Goal: Obtain resource: Download file/media

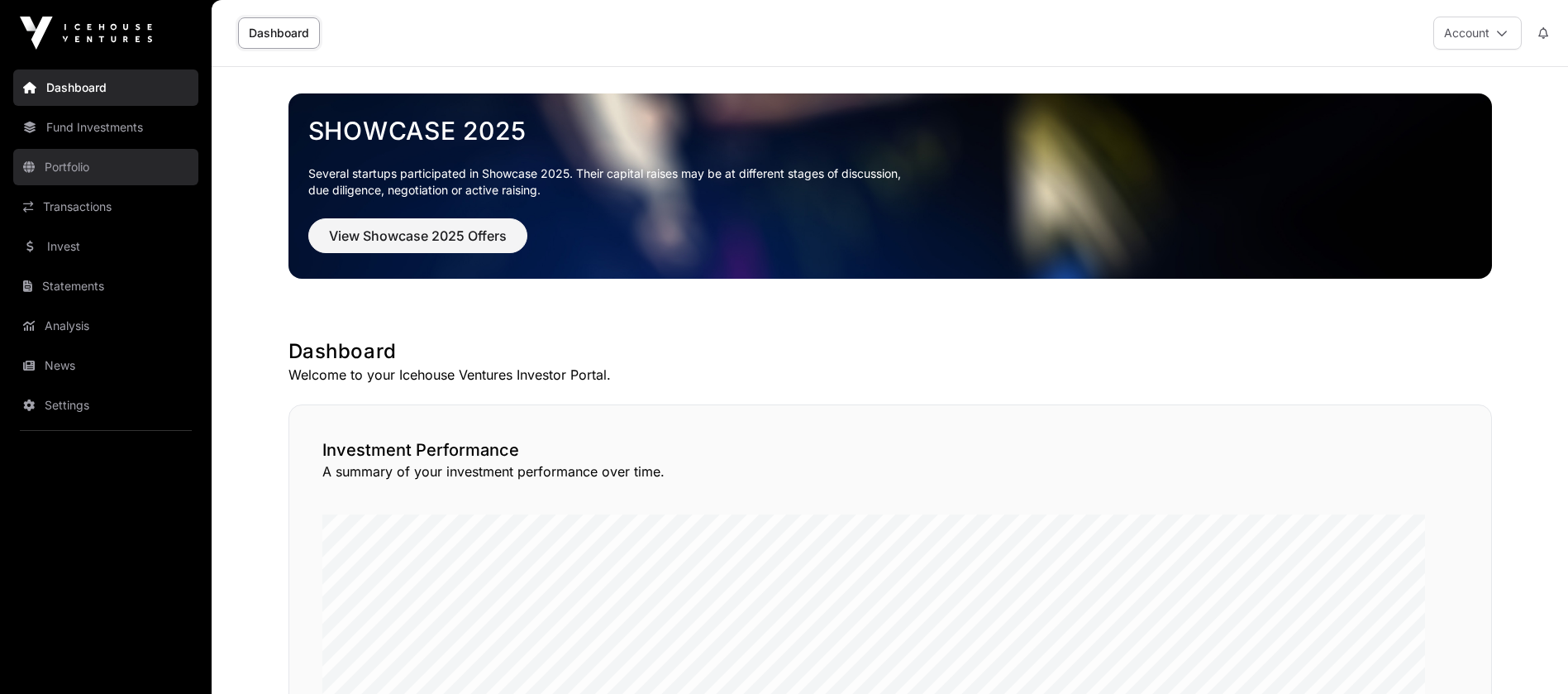
click at [97, 185] on link "Portfolio" at bounding box center [106, 167] width 185 height 36
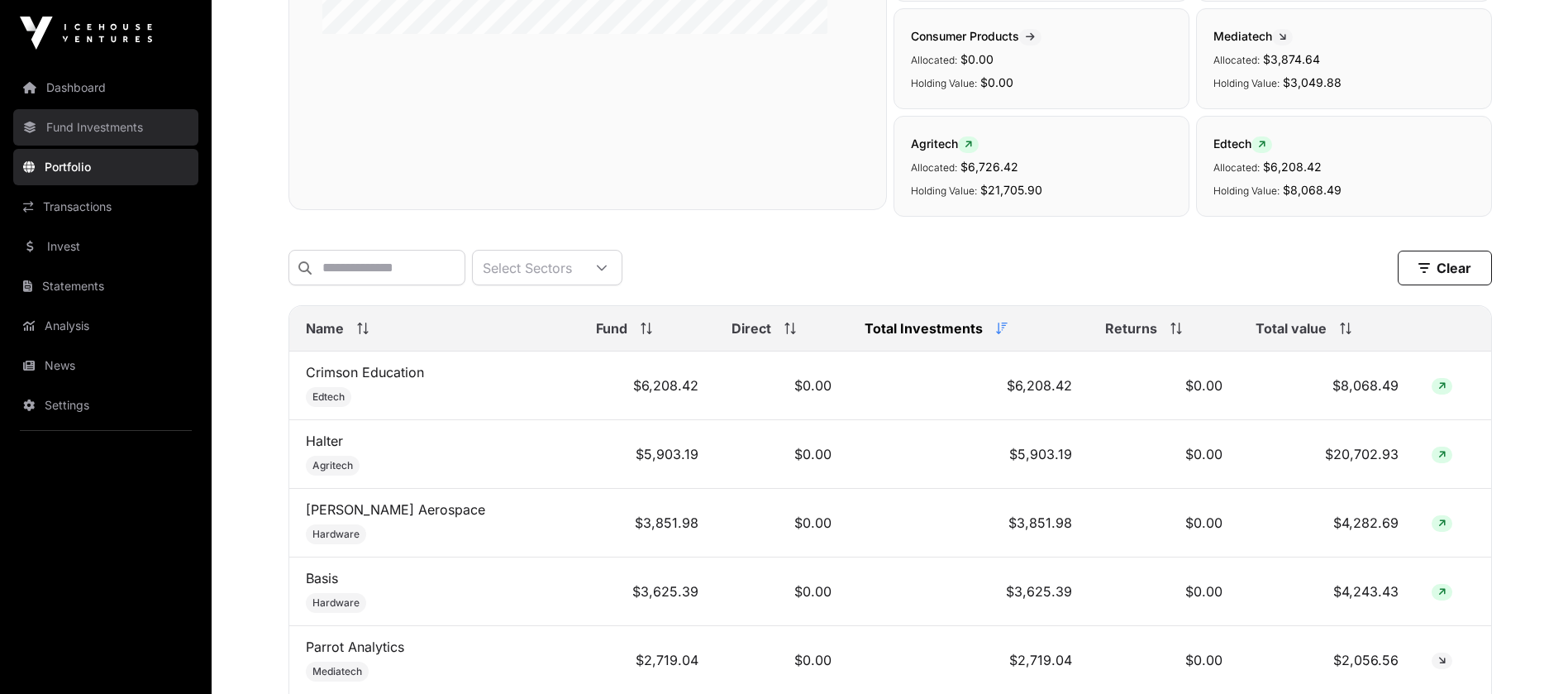
scroll to position [414, 0]
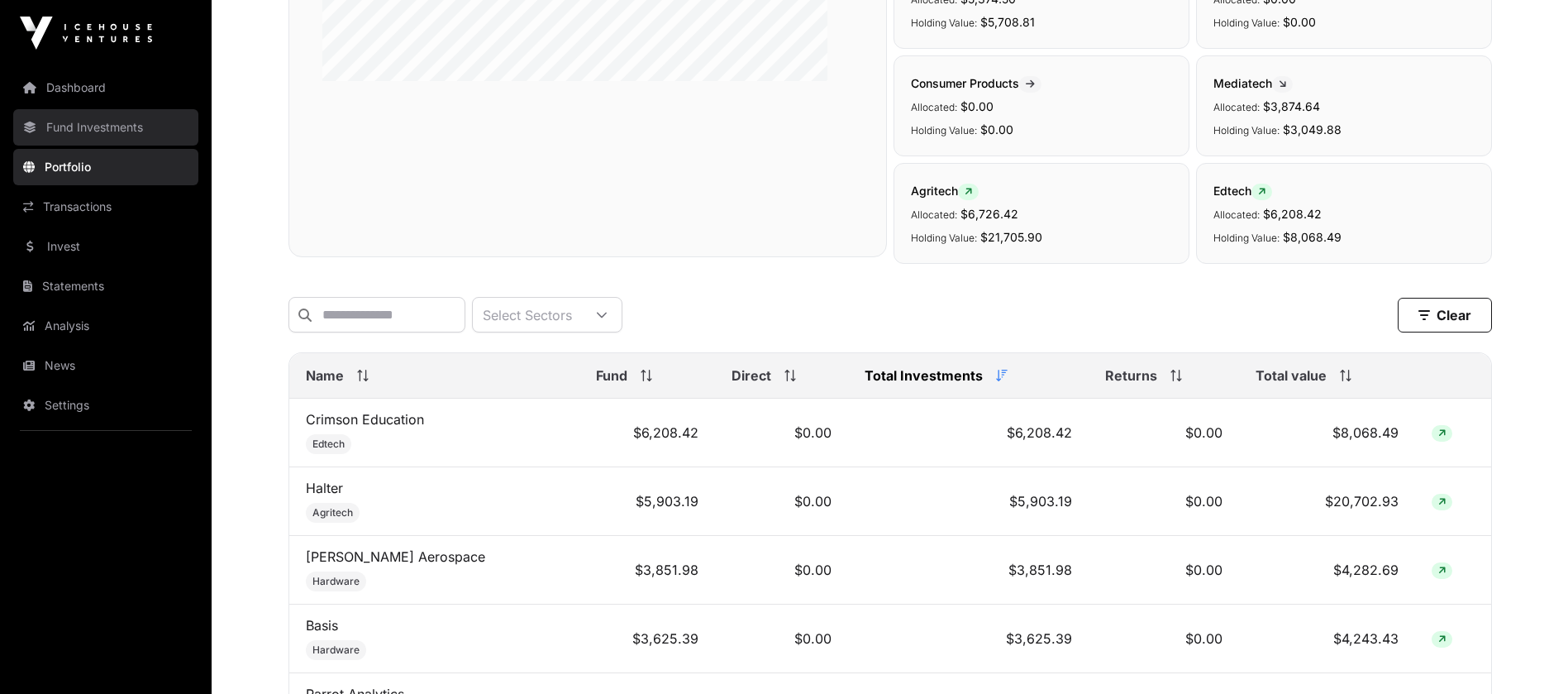
click at [166, 145] on link "Fund Investments" at bounding box center [106, 127] width 185 height 36
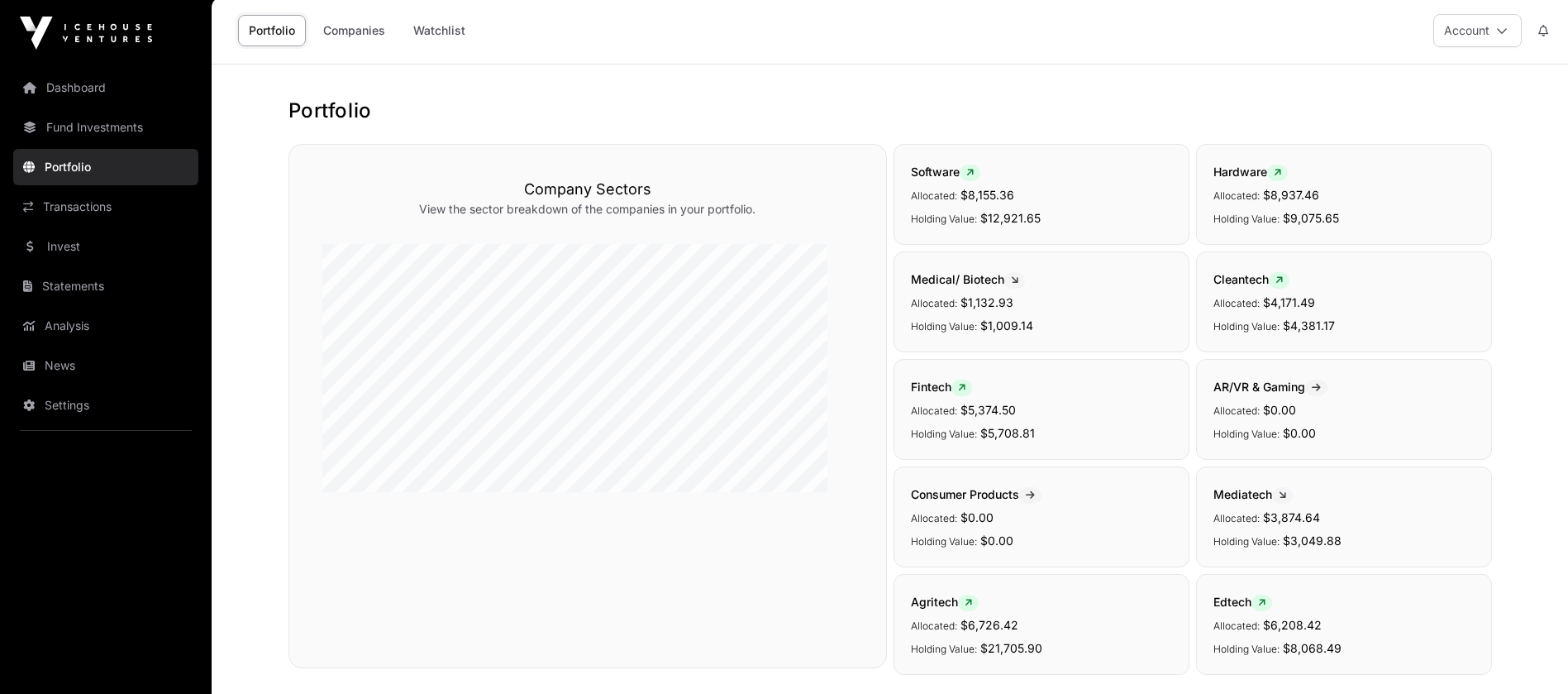
scroll to position [0, 0]
click at [151, 145] on link "Fund Investments" at bounding box center [106, 127] width 185 height 36
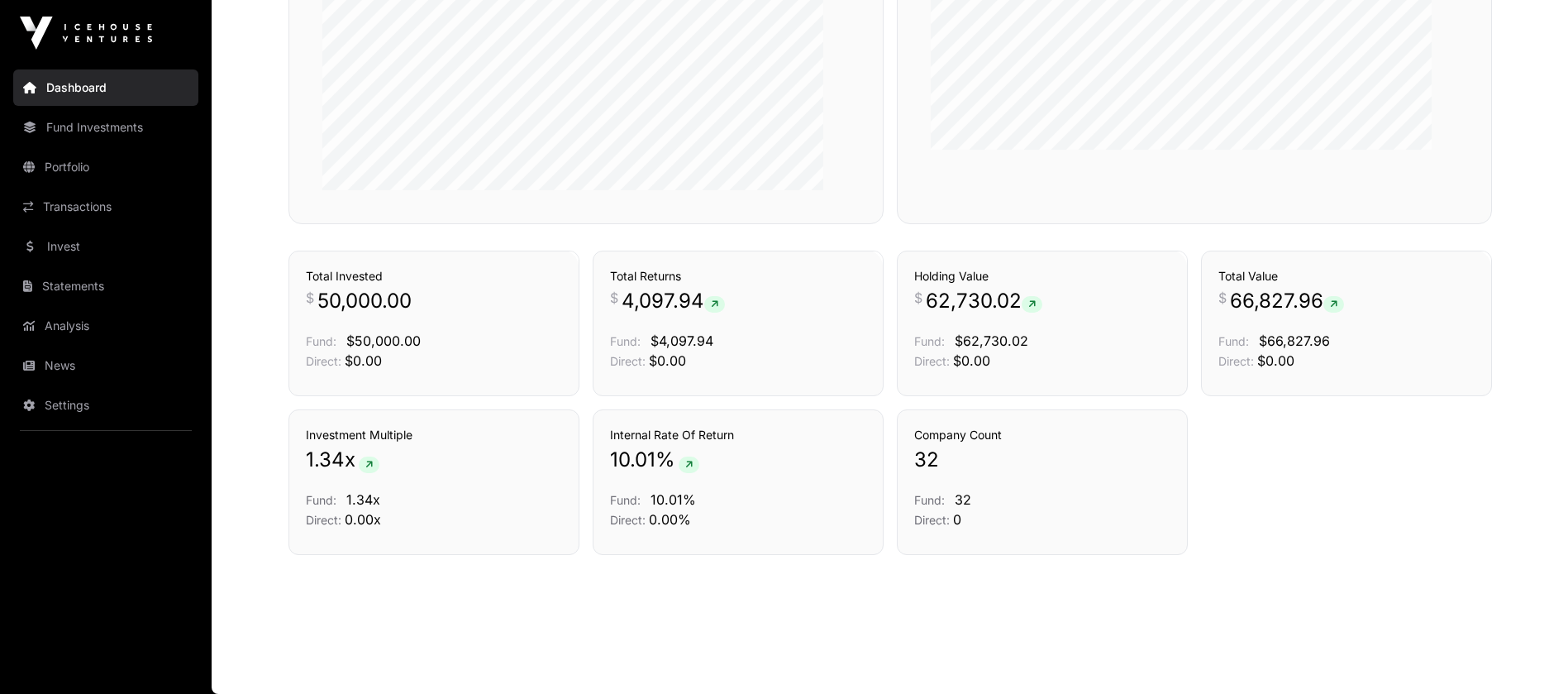
scroll to position [1240, 0]
click at [86, 305] on link "Statements" at bounding box center [106, 286] width 185 height 36
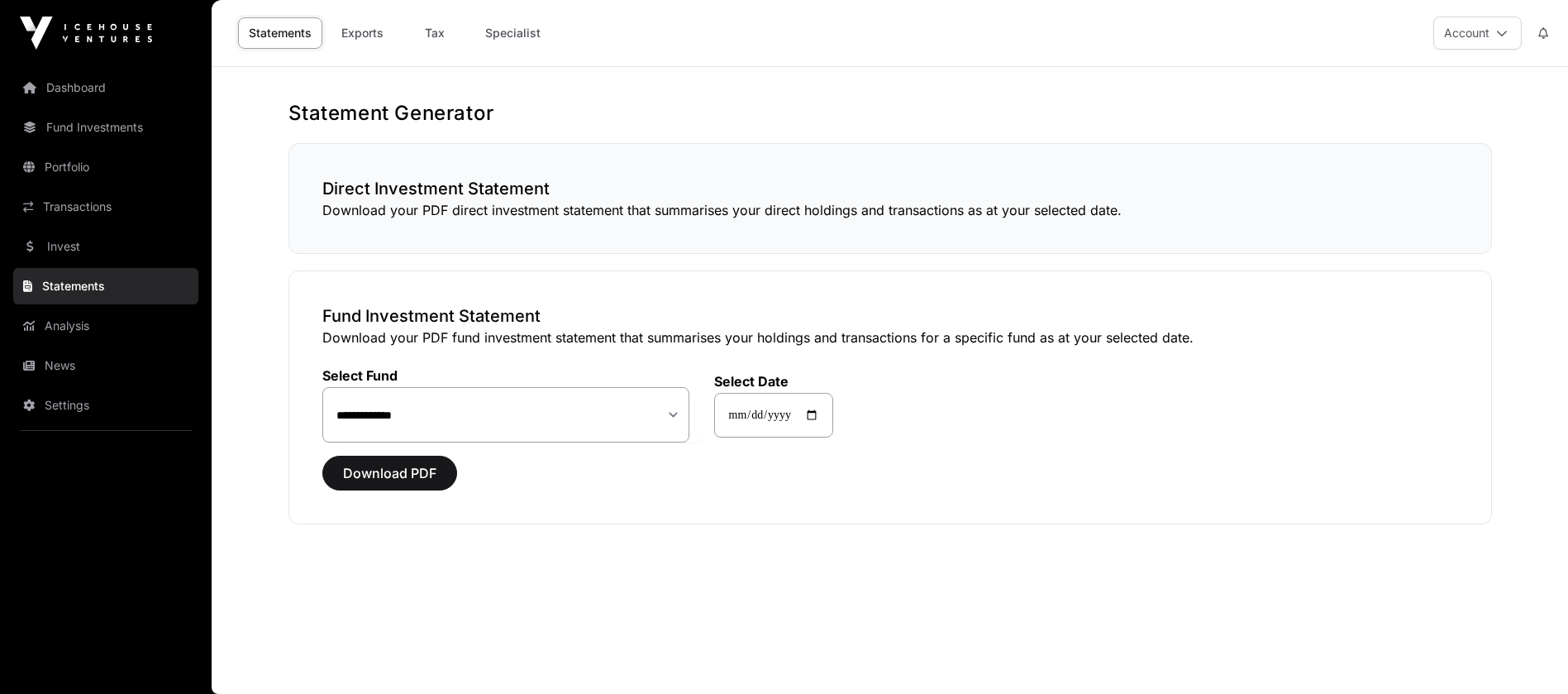
scroll to position [120, 0]
click at [436, 463] on span "Download PDF" at bounding box center [390, 472] width 93 height 20
